Goal: Find specific page/section: Find specific page/section

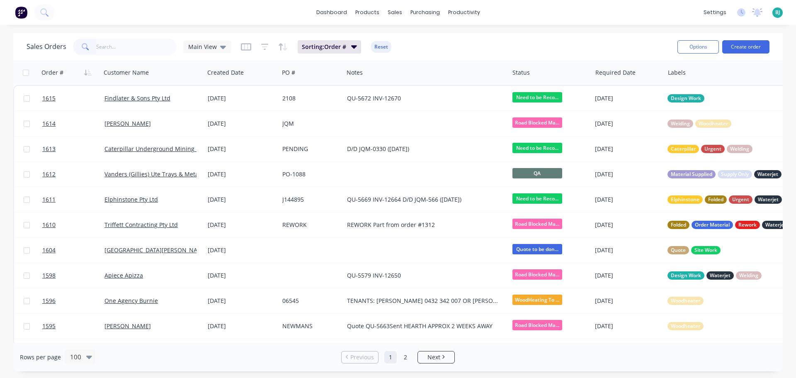
click at [153, 44] on input "text" at bounding box center [136, 47] width 81 height 17
type input "cint"
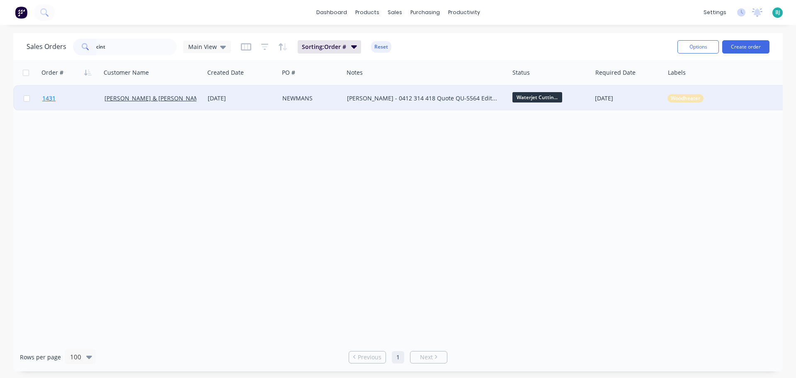
click at [83, 97] on link "1431" at bounding box center [73, 98] width 62 height 25
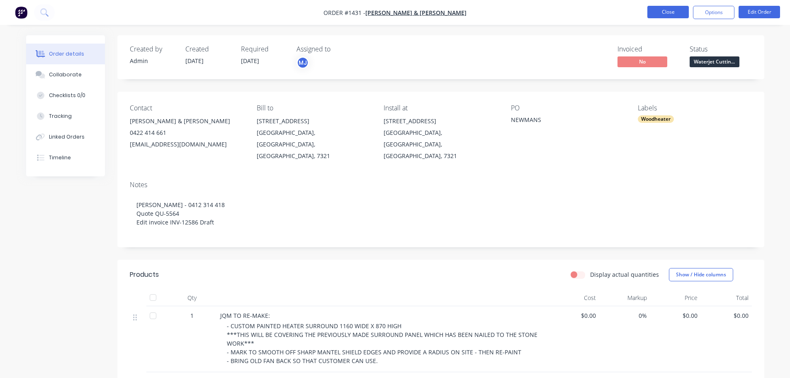
click at [662, 12] on button "Close" at bounding box center [667, 12] width 41 height 12
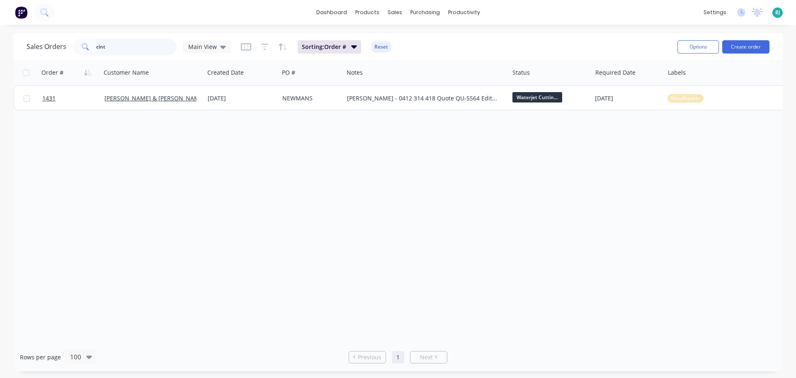
click at [156, 46] on input "cint" at bounding box center [136, 47] width 81 height 17
type input "c"
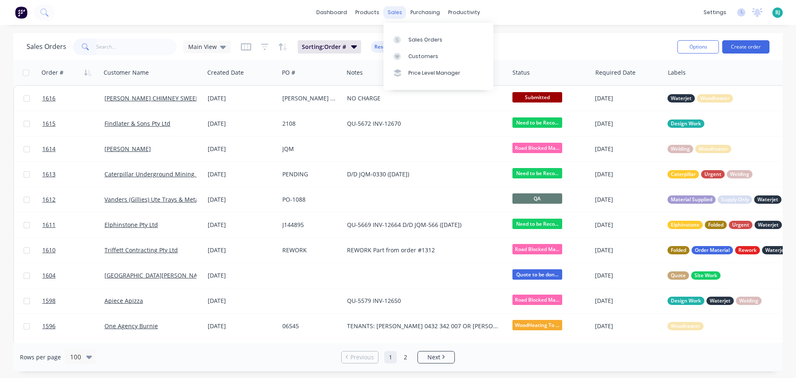
click at [397, 13] on div "sales" at bounding box center [395, 12] width 23 height 12
click at [406, 38] on link "Sales Orders" at bounding box center [439, 39] width 110 height 17
